Goal: Transaction & Acquisition: Download file/media

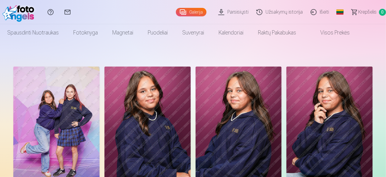
click at [185, 11] on link "Galerija" at bounding box center [191, 12] width 31 height 8
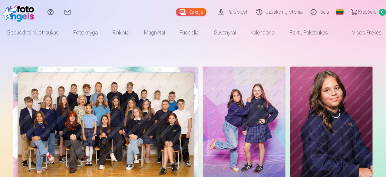
click at [224, 14] on link "Parsisiųsti" at bounding box center [234, 12] width 38 height 24
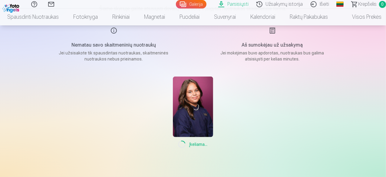
scroll to position [77, 0]
drag, startPoint x: 386, startPoint y: 81, endPoint x: 385, endPoint y: 101, distance: 19.4
click at [385, 101] on div "Pagalbos centras Susisiekite su mumis Galerija Parsisiųsti Užsakymų istorija Iš…" at bounding box center [193, 133] width 386 height 420
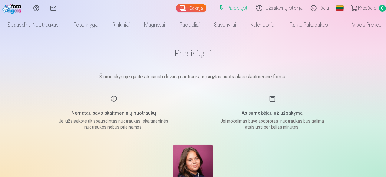
scroll to position [0, 0]
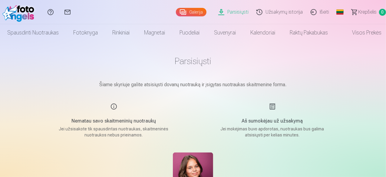
click at [176, 14] on link "Galerija" at bounding box center [191, 12] width 31 height 8
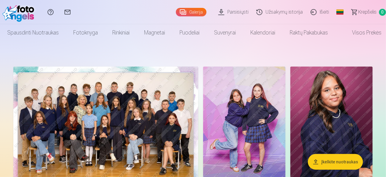
click at [286, 136] on img at bounding box center [244, 129] width 82 height 124
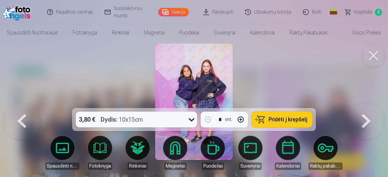
click at [213, 52] on img at bounding box center [194, 102] width 78 height 117
click at [371, 60] on button at bounding box center [373, 56] width 24 height 24
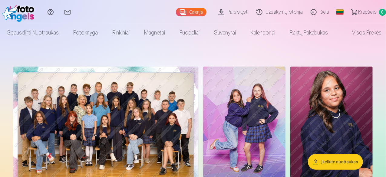
click at [222, 11] on link "Parsisiųsti" at bounding box center [234, 12] width 38 height 24
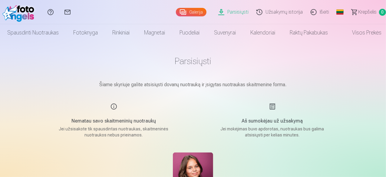
click at [278, 16] on link "Užsakymų istorija" at bounding box center [280, 12] width 54 height 24
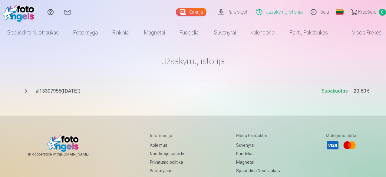
click at [81, 94] on span "# 13307956 ( [DATE] )" at bounding box center [179, 91] width 286 height 7
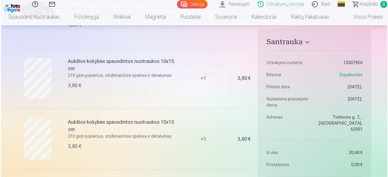
scroll to position [132, 0]
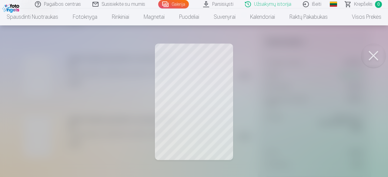
click at [226, 6] on link "Parsisiųsti" at bounding box center [218, 4] width 42 height 8
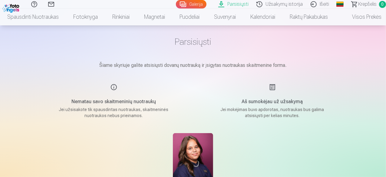
scroll to position [11, 0]
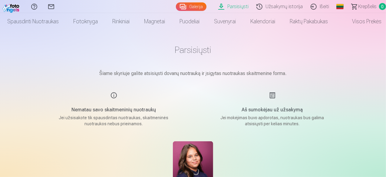
click at [114, 93] on div "Nematau savo skaitmeninių nuotraukų Jei užsisakote tik spausdintas nuotraukas, …" at bounding box center [114, 109] width 144 height 35
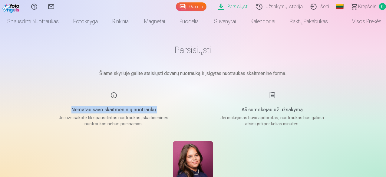
click at [114, 93] on div "Nematau savo skaitmeninių nuotraukų Jei užsisakote tik spausdintas nuotraukas, …" at bounding box center [114, 109] width 144 height 35
click at [261, 4] on link "Užsakymų istorija" at bounding box center [280, 6] width 54 height 13
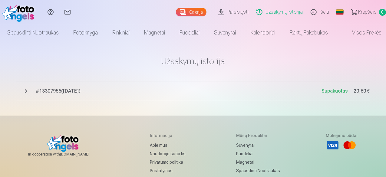
click at [68, 90] on span "# 13307956 ( [DATE] )" at bounding box center [179, 91] width 286 height 7
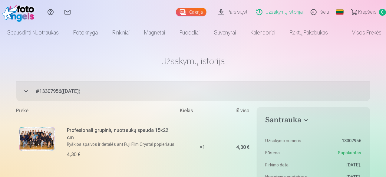
drag, startPoint x: 386, startPoint y: 41, endPoint x: 386, endPoint y: 61, distance: 20.3
click at [386, 61] on html "Pagalbos centras Susisiekite su mumis Galerija Parsisiųsti Užsakymų istorija Iš…" at bounding box center [193, 88] width 386 height 177
